Goal: Task Accomplishment & Management: Use online tool/utility

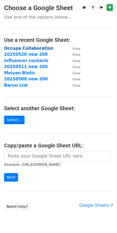
click at [36, 46] on strong "Occupa Collaboration" at bounding box center [29, 48] width 50 height 5
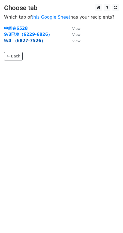
click at [31, 41] on strong "9/4 （6827-7526）" at bounding box center [24, 40] width 41 height 5
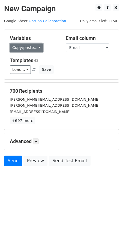
click at [36, 46] on link "Copy/paste..." at bounding box center [26, 48] width 33 height 8
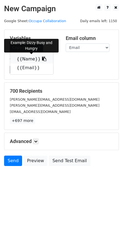
click at [35, 59] on link "{{Name}}" at bounding box center [31, 59] width 43 height 9
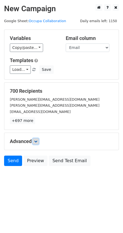
click at [37, 140] on icon at bounding box center [35, 141] width 3 height 3
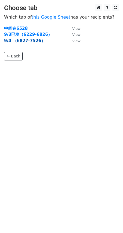
click at [23, 41] on strong "9/4 （6827-7526）" at bounding box center [24, 40] width 41 height 5
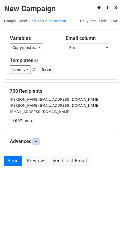
click at [39, 139] on link at bounding box center [36, 141] width 6 height 6
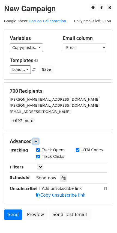
click at [39, 139] on link at bounding box center [36, 141] width 6 height 6
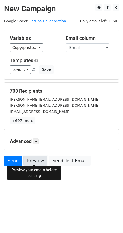
click at [34, 161] on link "Preview" at bounding box center [36, 161] width 24 height 10
